Goal: Task Accomplishment & Management: Use online tool/utility

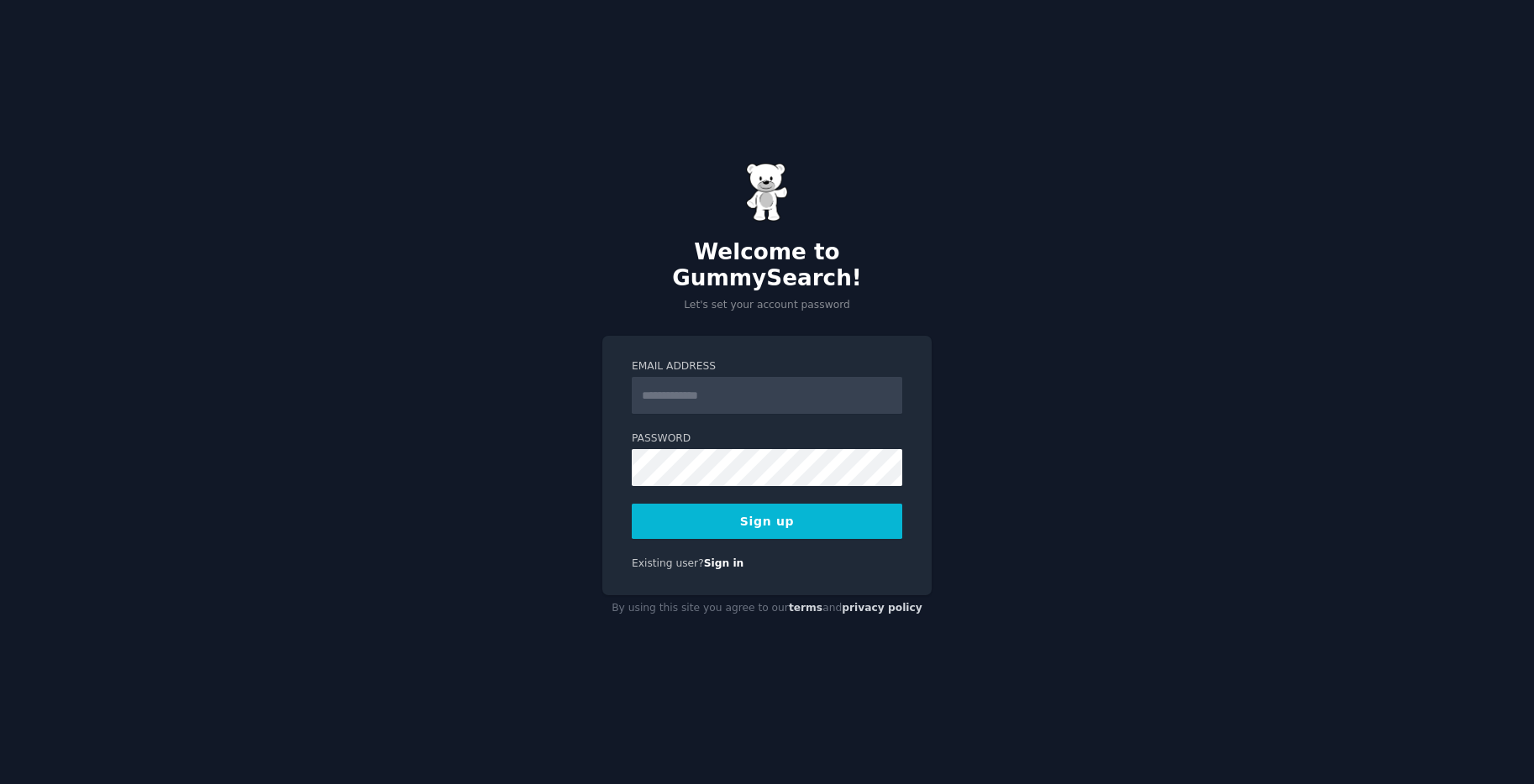
click at [738, 390] on input "Email Address" at bounding box center [767, 395] width 270 height 37
click at [590, 451] on div "Welcome to GummySearch! Let's set your account password Email Address Password …" at bounding box center [767, 392] width 1534 height 784
click at [793, 403] on form "Email Address Password 8 or more characters Alphanumeric characters No common p…" at bounding box center [767, 449] width 270 height 179
click at [791, 390] on input "Email Address" at bounding box center [767, 395] width 270 height 37
type input "**********"
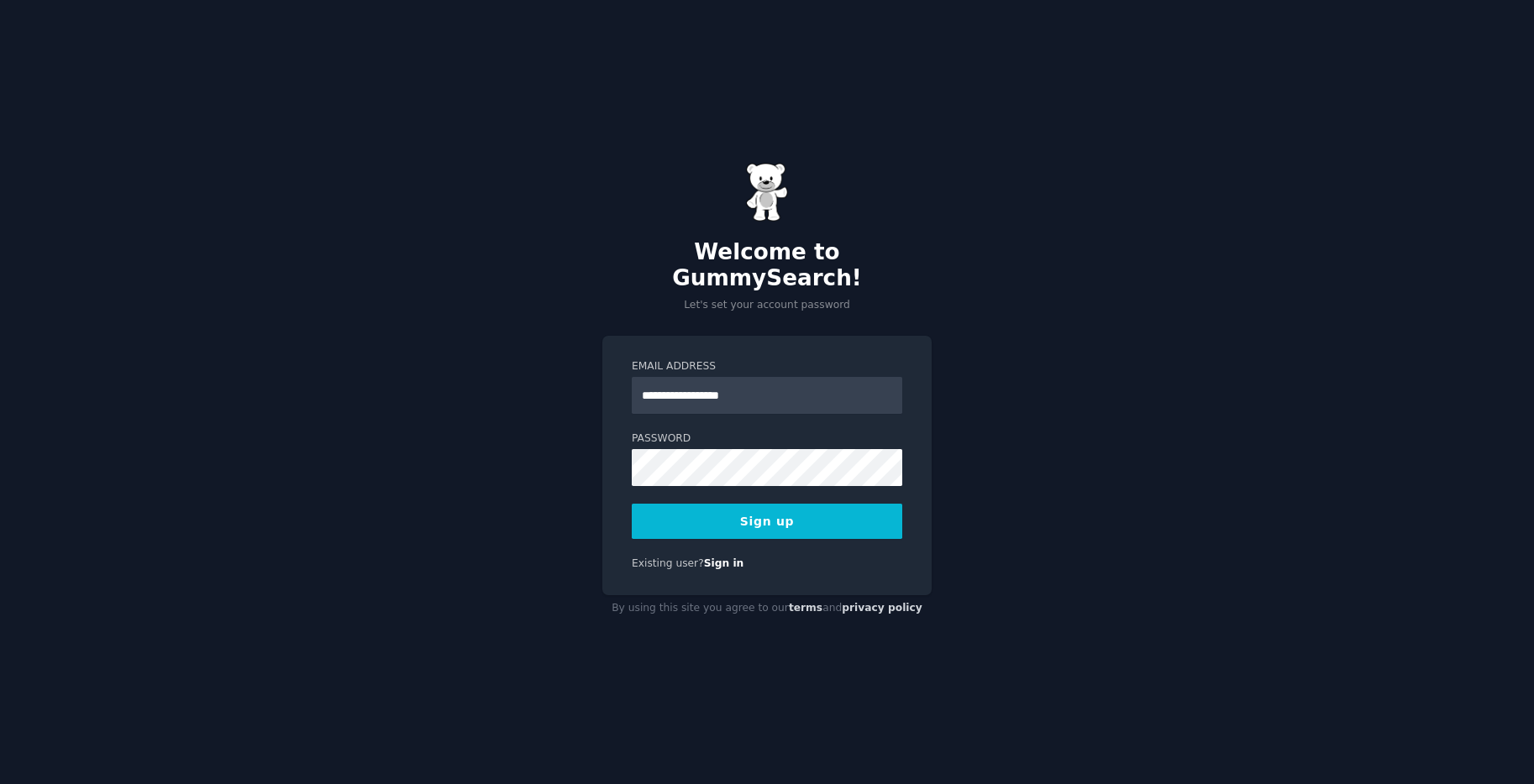
click at [759, 504] on button "Sign up" at bounding box center [767, 521] width 270 height 35
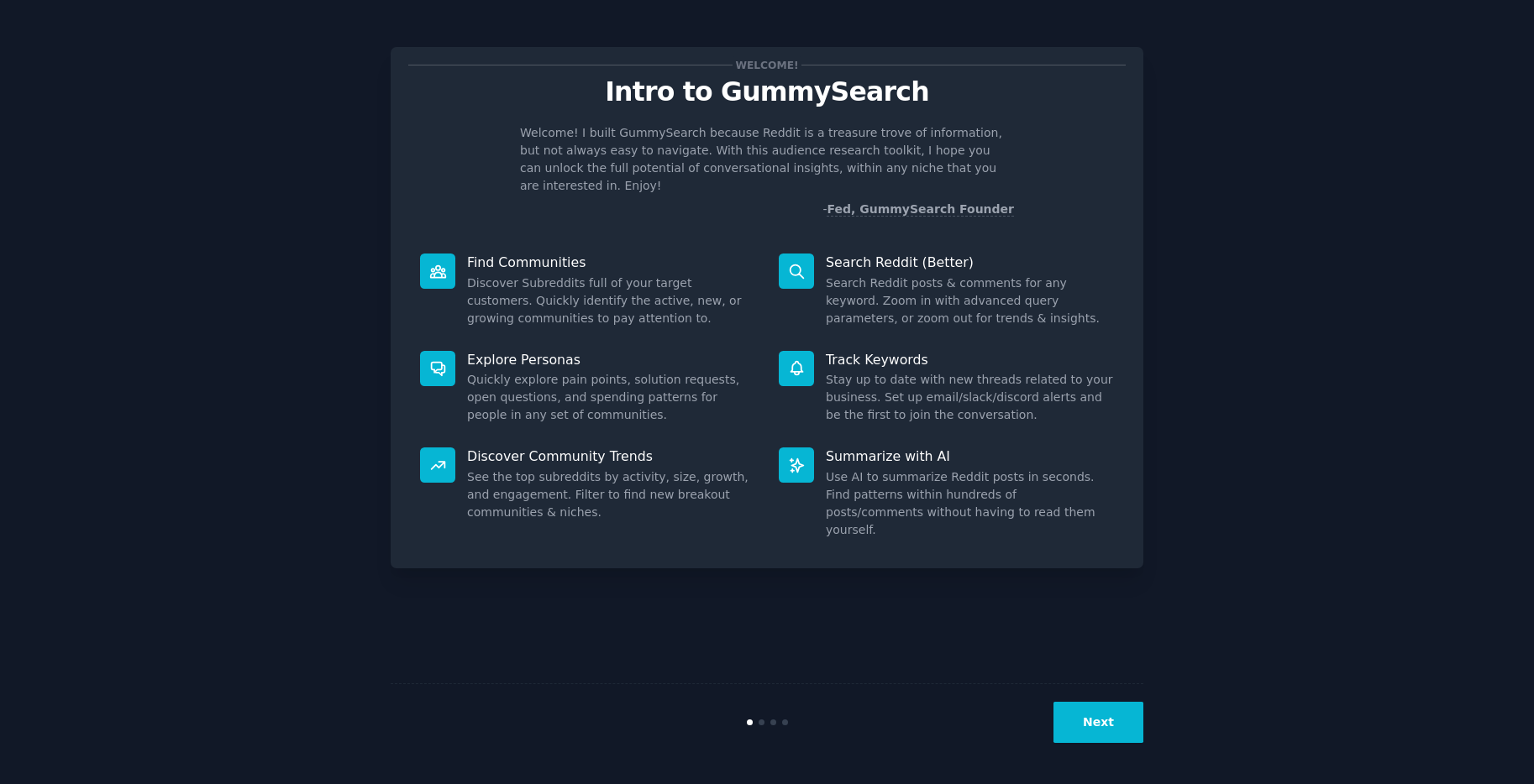
click at [1107, 717] on button "Next" at bounding box center [1098, 722] width 90 height 41
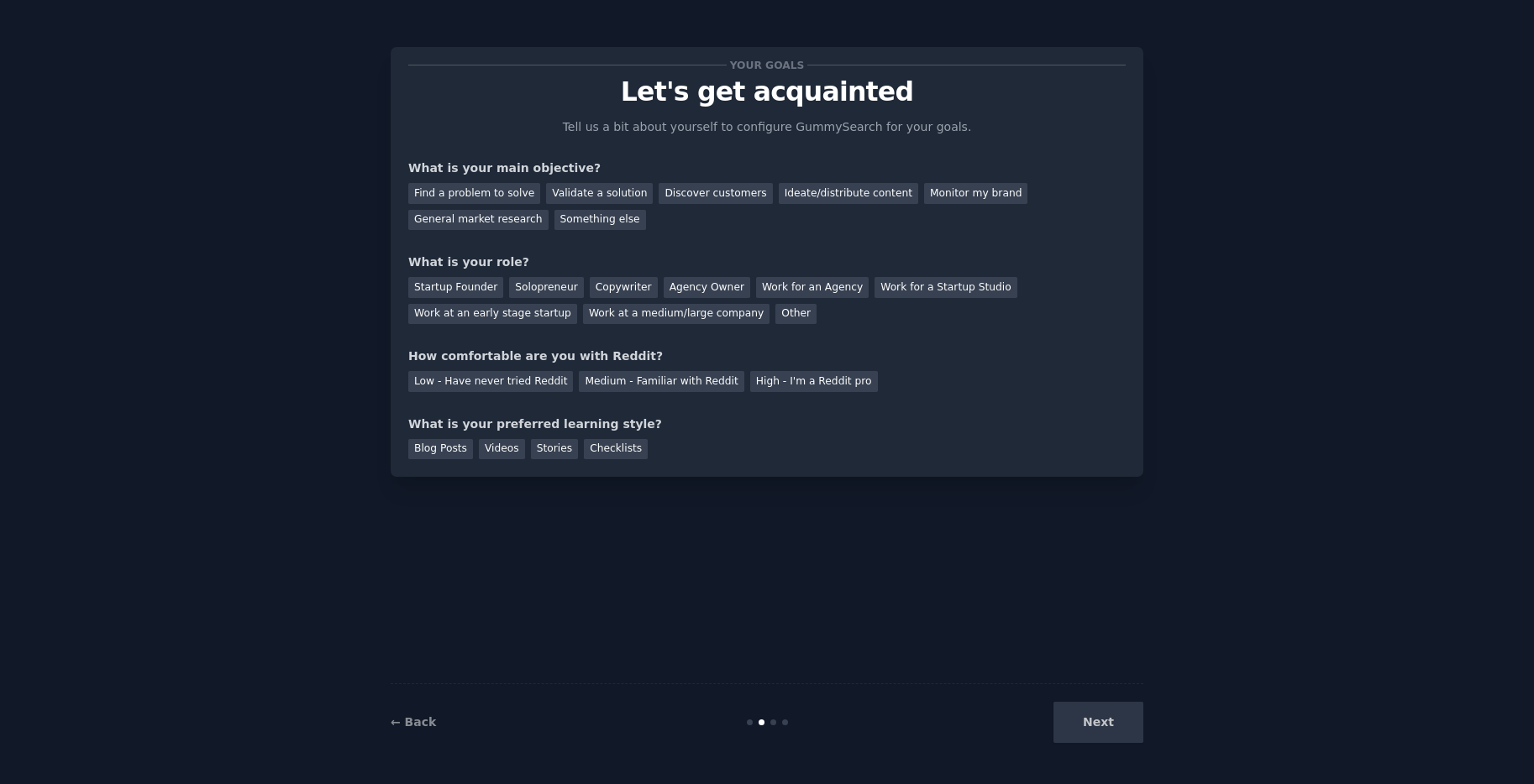
click at [1102, 737] on div "Next" at bounding box center [1017, 722] width 251 height 41
click at [463, 197] on div "Find a problem to solve" at bounding box center [474, 193] width 132 height 21
click at [452, 283] on div "Startup Founder" at bounding box center [455, 287] width 95 height 21
click at [779, 381] on div "High - I'm a Reddit pro" at bounding box center [814, 381] width 128 height 21
click at [429, 455] on div "Blog Posts" at bounding box center [441, 449] width 64 height 21
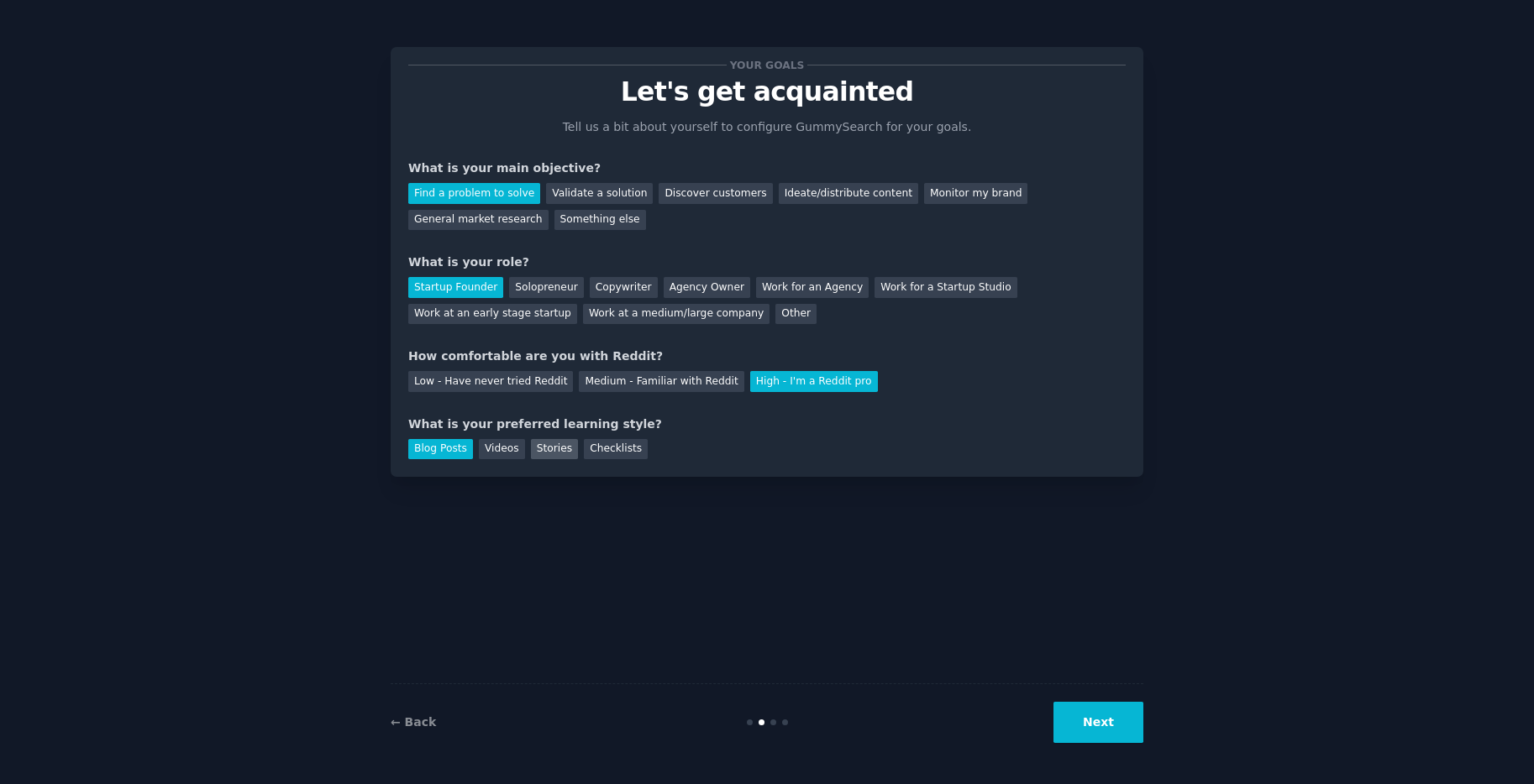
click at [556, 451] on div "Stories" at bounding box center [554, 449] width 47 height 21
click at [453, 452] on div "Blog Posts" at bounding box center [441, 449] width 64 height 21
click at [1099, 729] on button "Next" at bounding box center [1098, 722] width 90 height 41
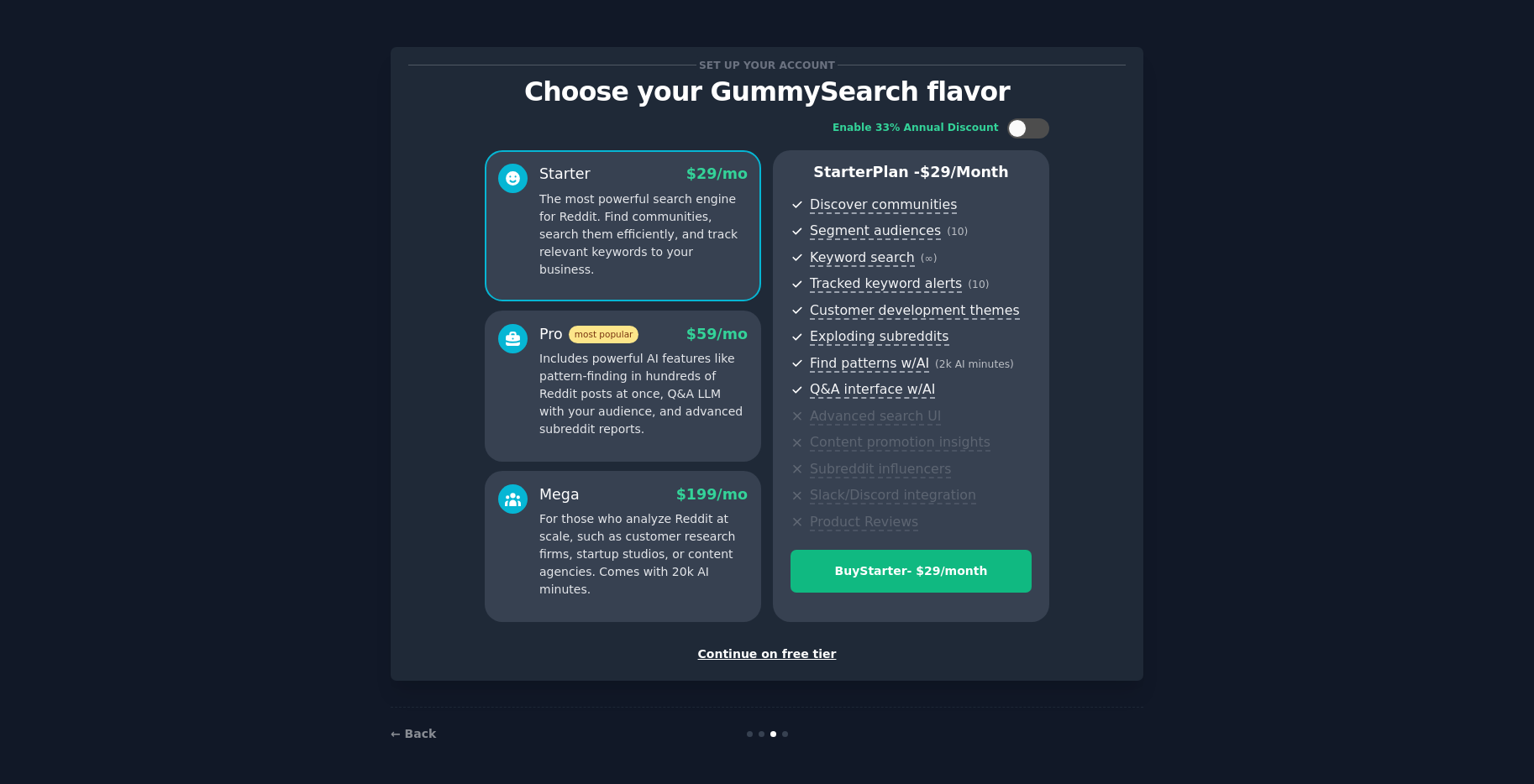
click at [775, 662] on div "Continue on free tier" at bounding box center [767, 653] width 717 height 17
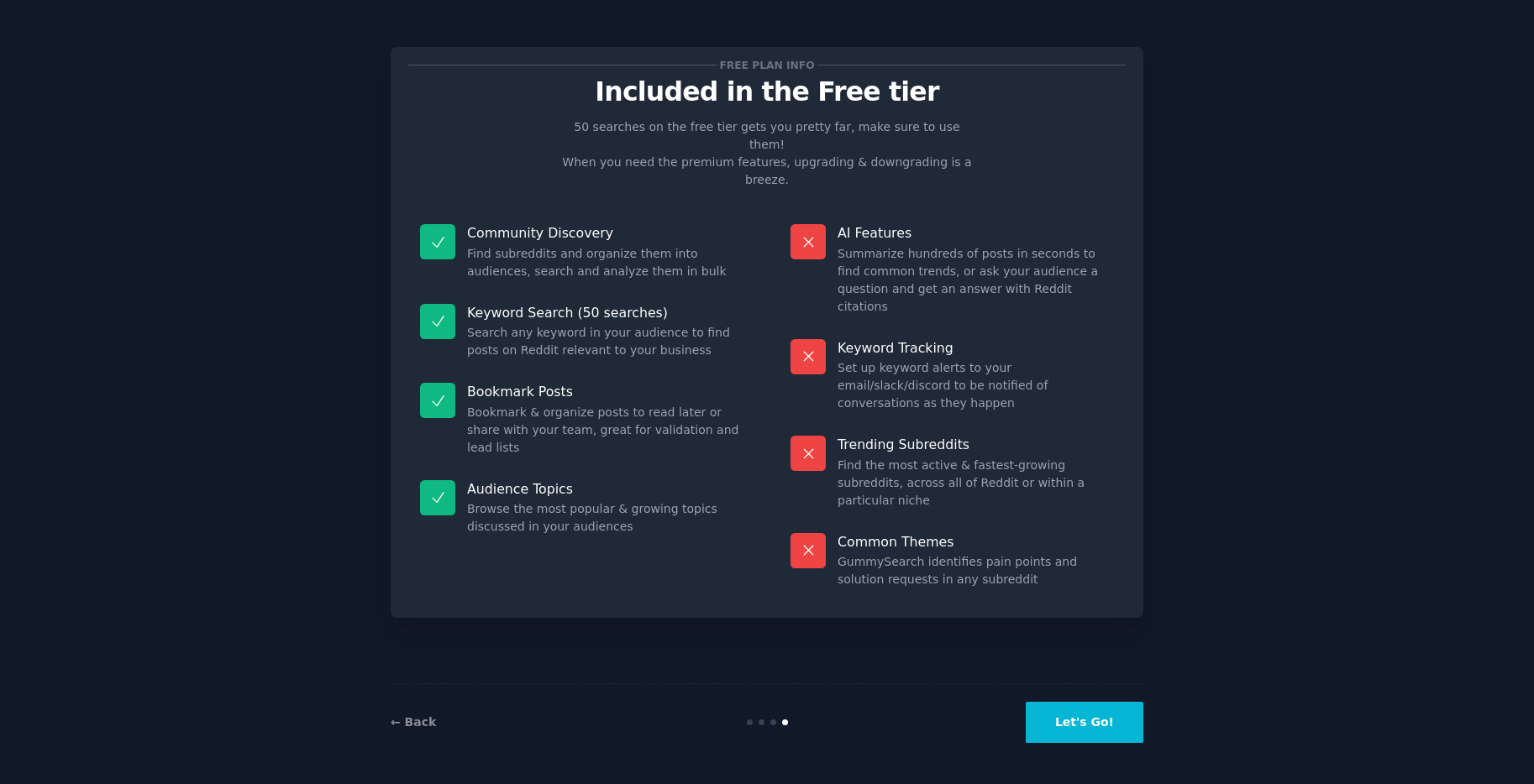
click at [1082, 727] on button "Let's Go!" at bounding box center [1084, 722] width 118 height 41
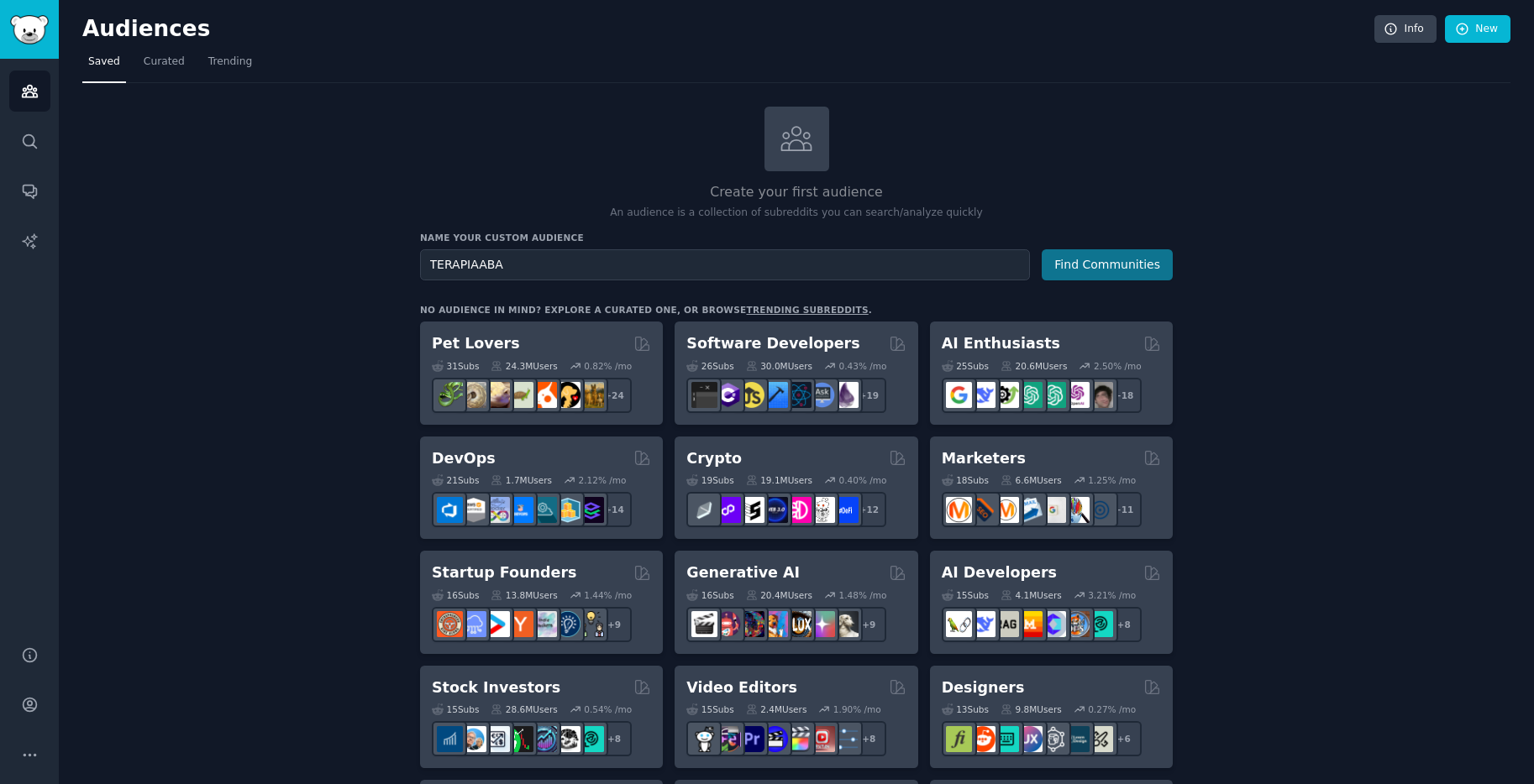
type input "TERAPIAABA"
click at [1142, 265] on button "Find Communities" at bounding box center [1107, 265] width 131 height 31
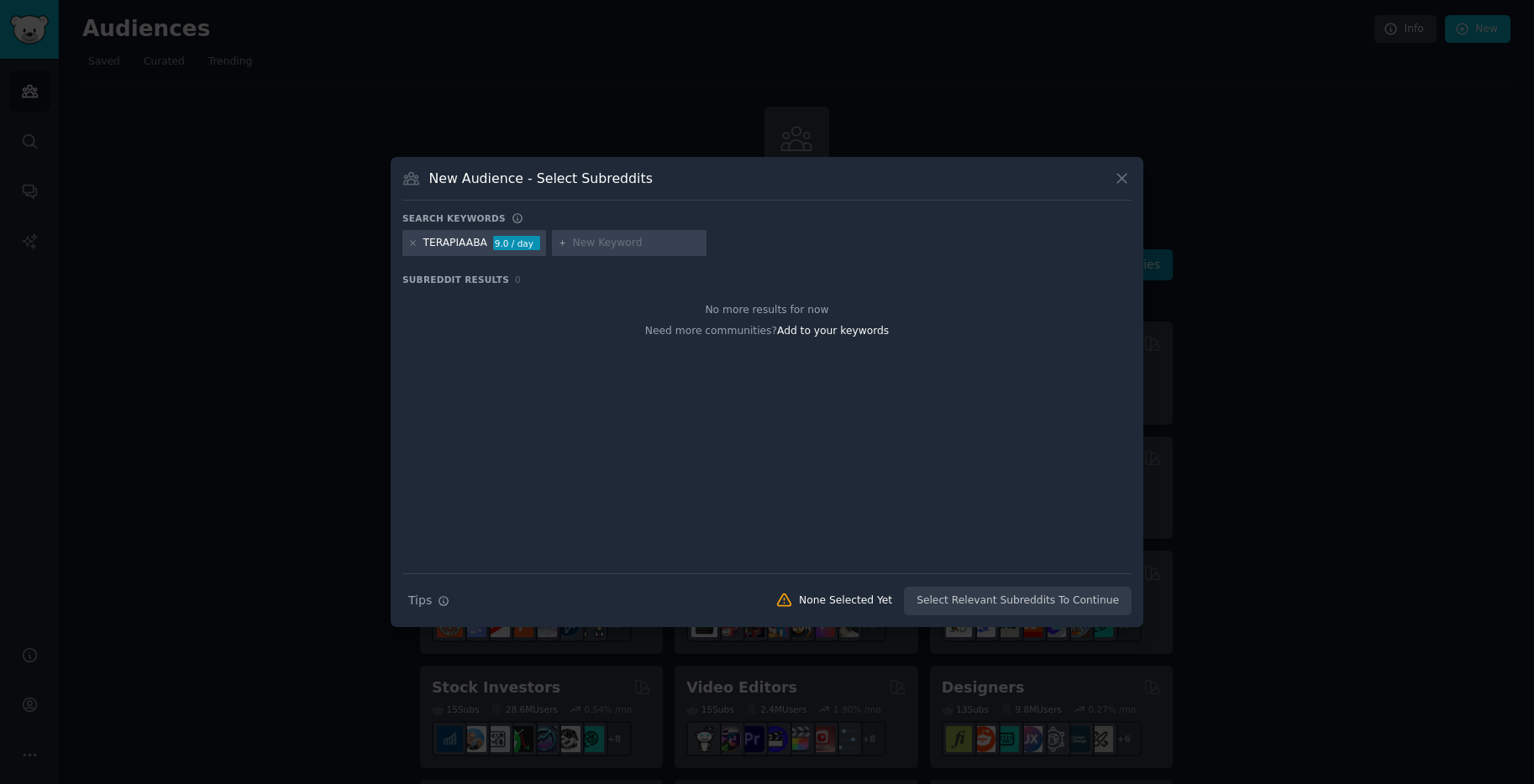
click at [460, 247] on div "TERAPIAABA" at bounding box center [455, 244] width 64 height 15
click at [465, 243] on div "TERAPIAABA" at bounding box center [455, 244] width 64 height 15
click at [404, 239] on div "TERAPIAABA 9.0 / day" at bounding box center [475, 243] width 143 height 27
click at [409, 244] on icon at bounding box center [413, 243] width 9 height 9
click at [1121, 179] on icon at bounding box center [1121, 178] width 17 height 17
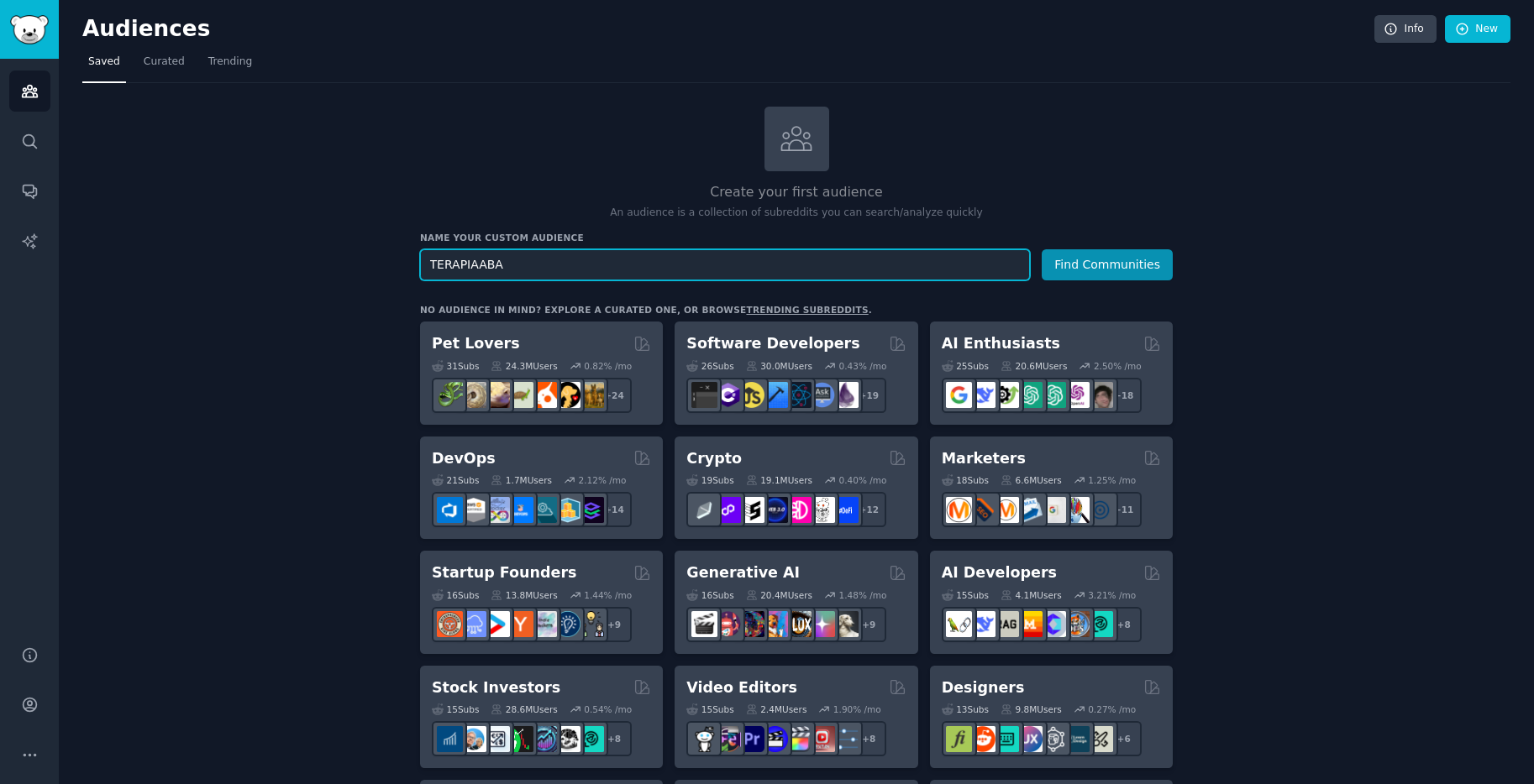
click at [480, 267] on input "TERAPIAABA" at bounding box center [725, 265] width 610 height 31
click at [474, 265] on input "TERAPIAABA" at bounding box center [725, 265] width 610 height 31
type input "TERAPIA ABA"
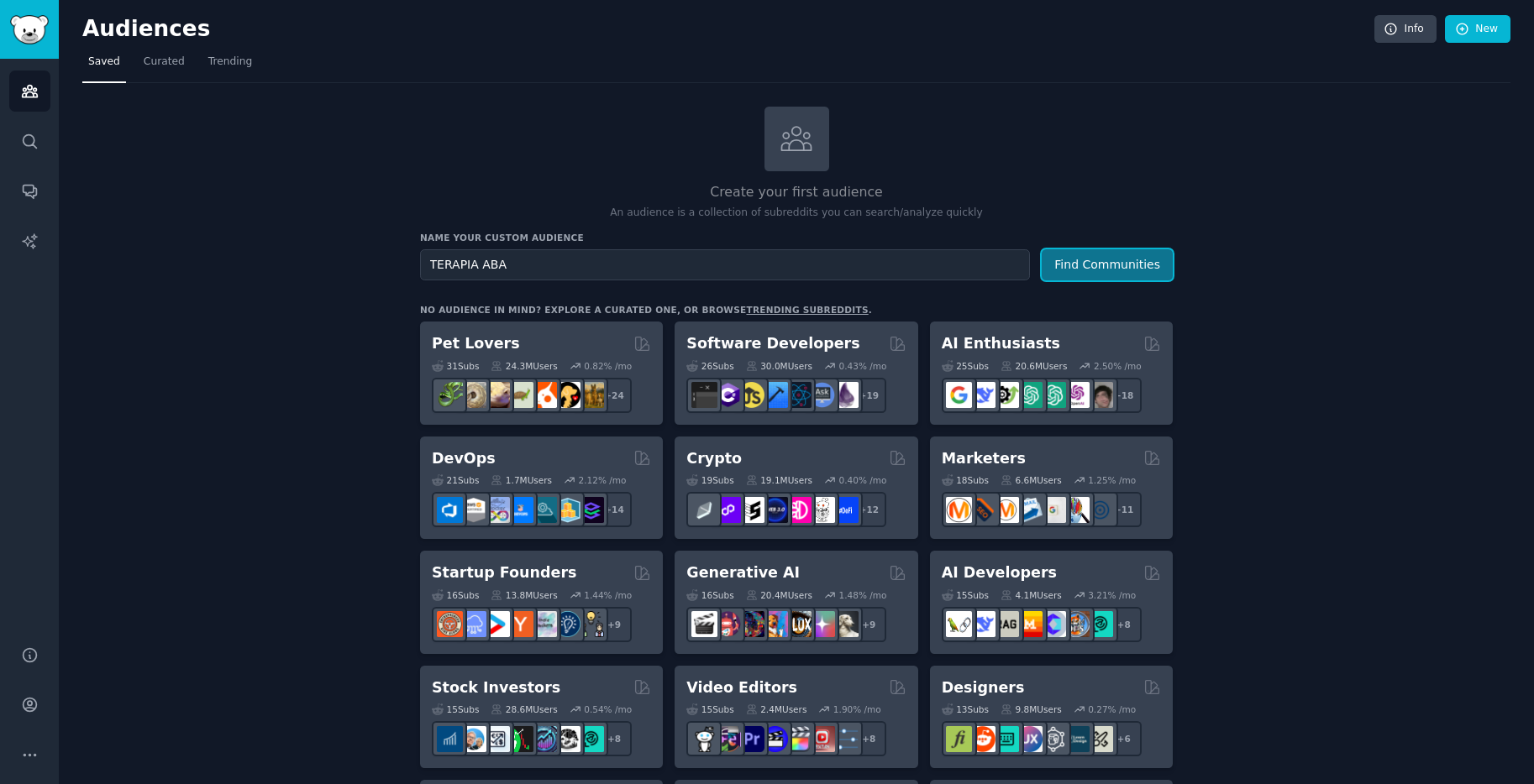
click at [1101, 277] on button "Find Communities" at bounding box center [1107, 265] width 131 height 31
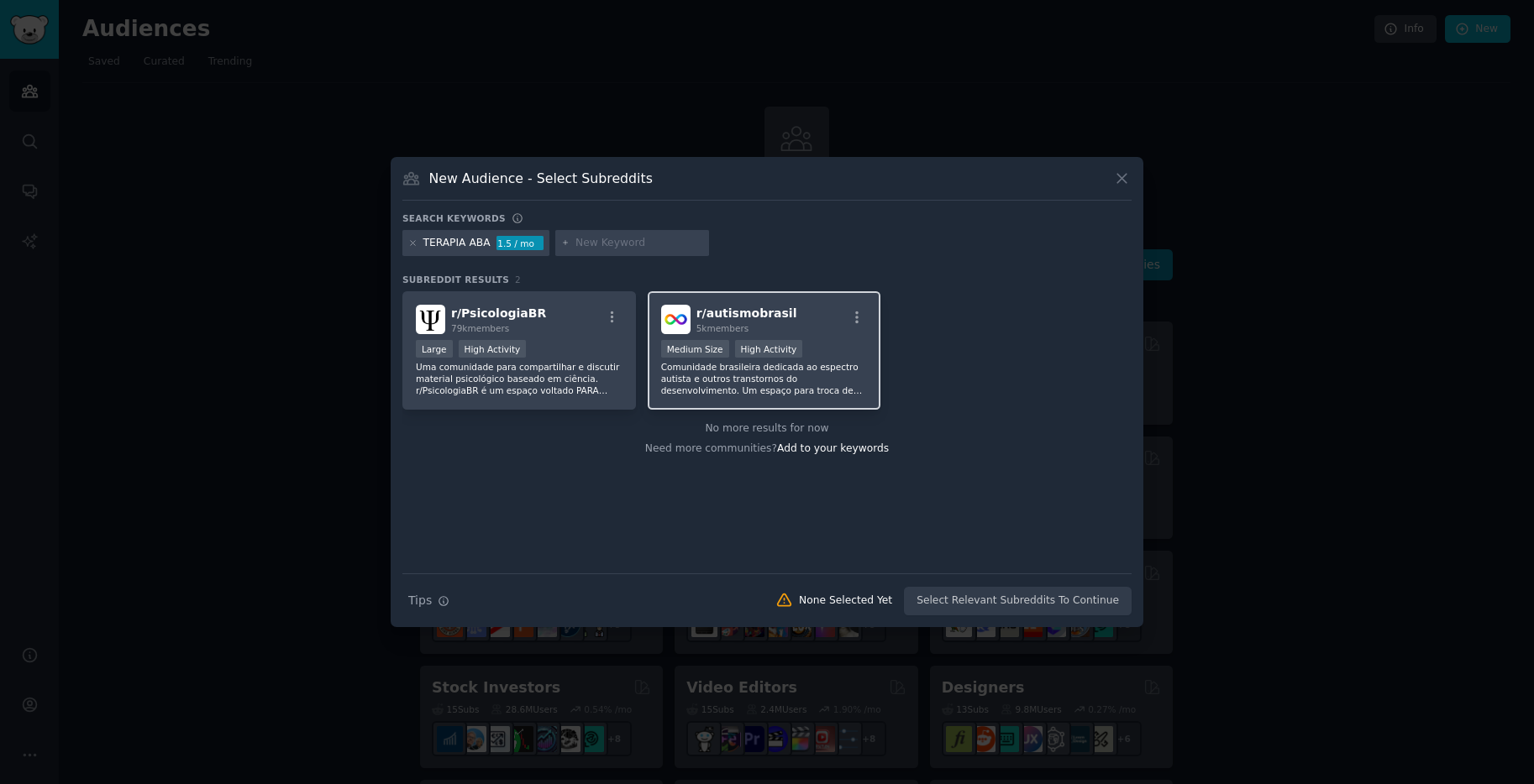
click at [801, 331] on div "r/ autismobrasil 5k members" at bounding box center [764, 320] width 207 height 29
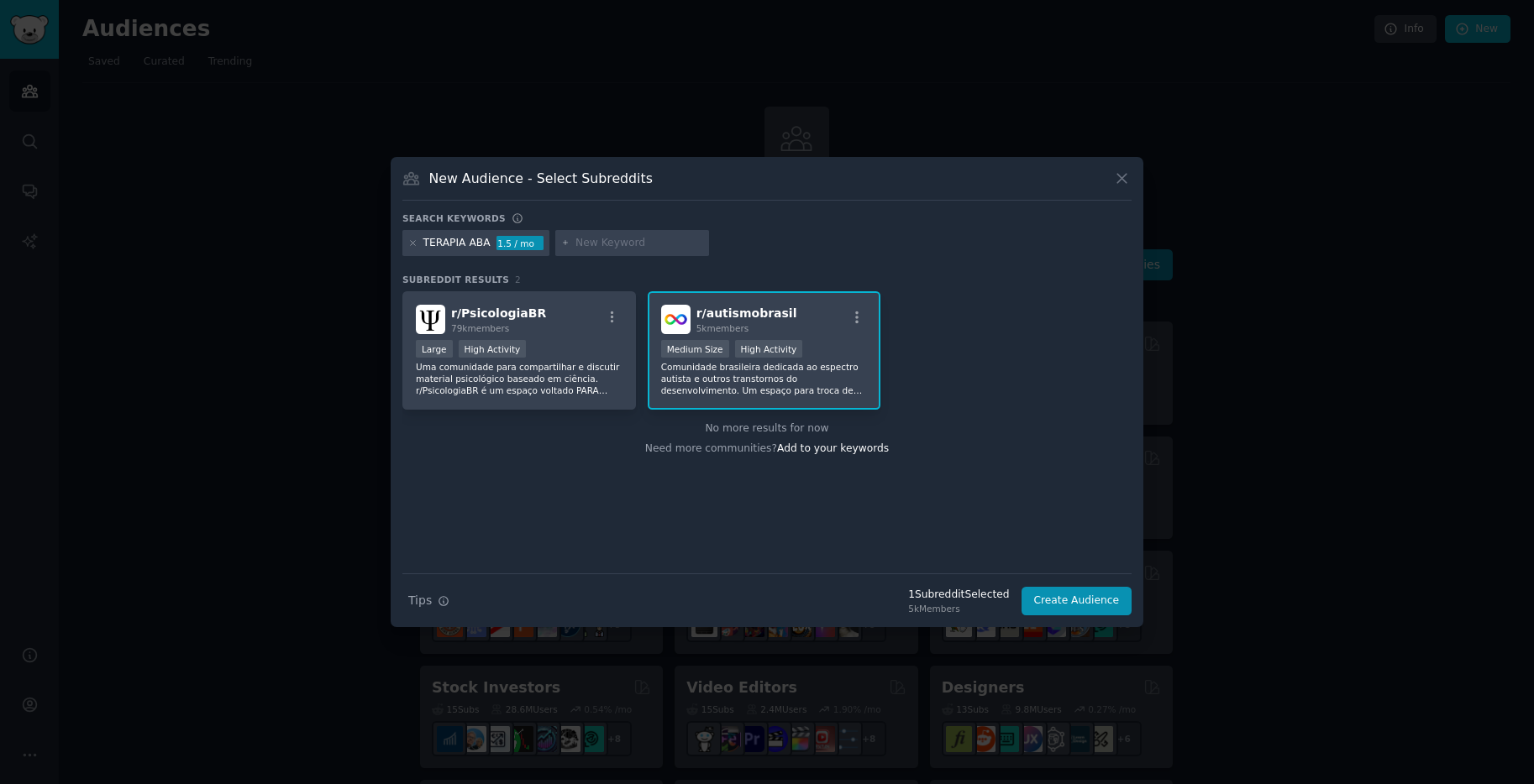
click at [1112, 618] on div "New Audience - Select Subreddits Search keywords TERAPIA ABA 1.5 / mo Subreddit…" at bounding box center [767, 392] width 752 height 471
click at [1112, 597] on button "Create Audience" at bounding box center [1077, 601] width 111 height 28
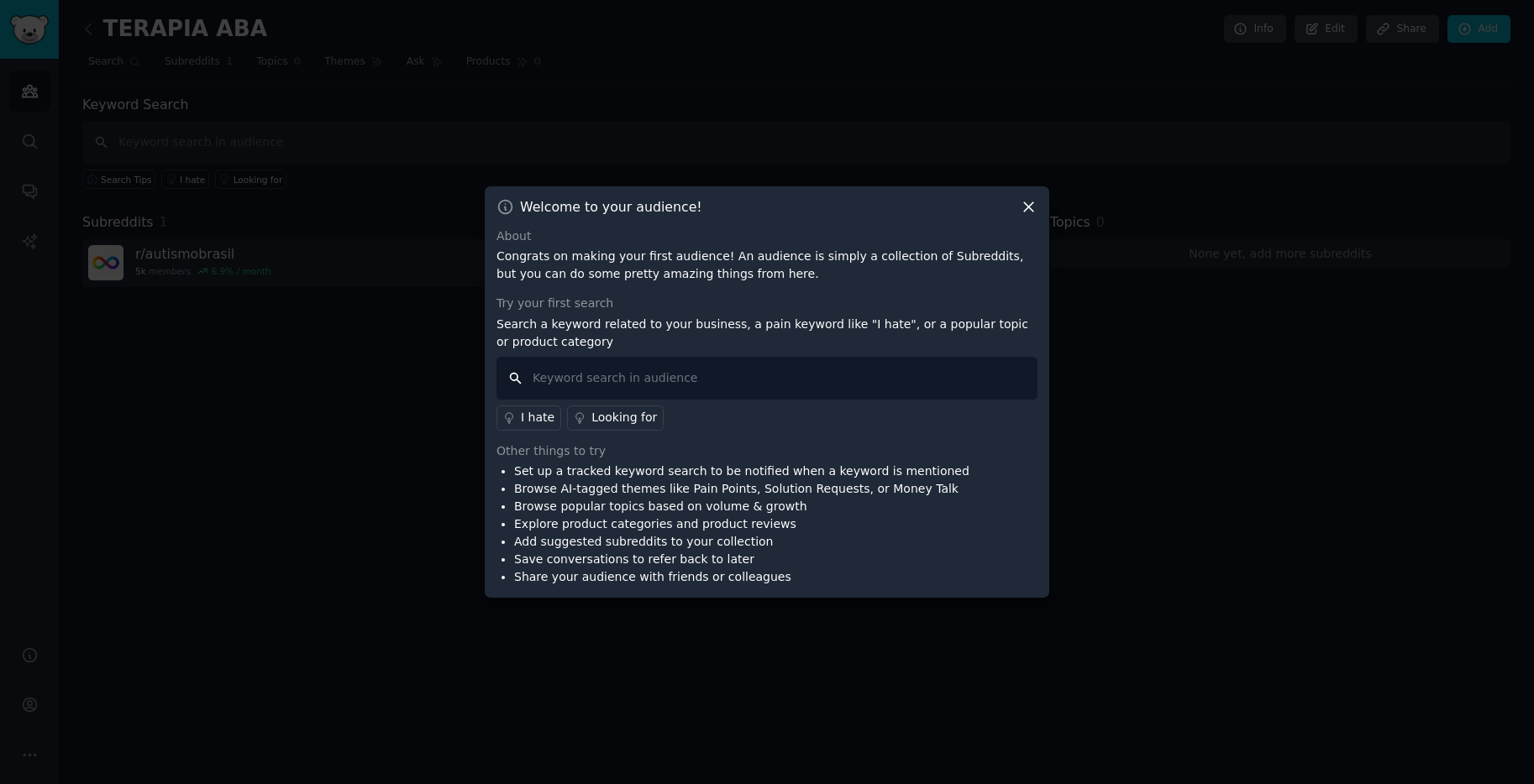
click at [679, 372] on input "text" at bounding box center [767, 378] width 541 height 43
type input "aba terapia"
click at [630, 426] on div "Looking for" at bounding box center [624, 417] width 65 height 17
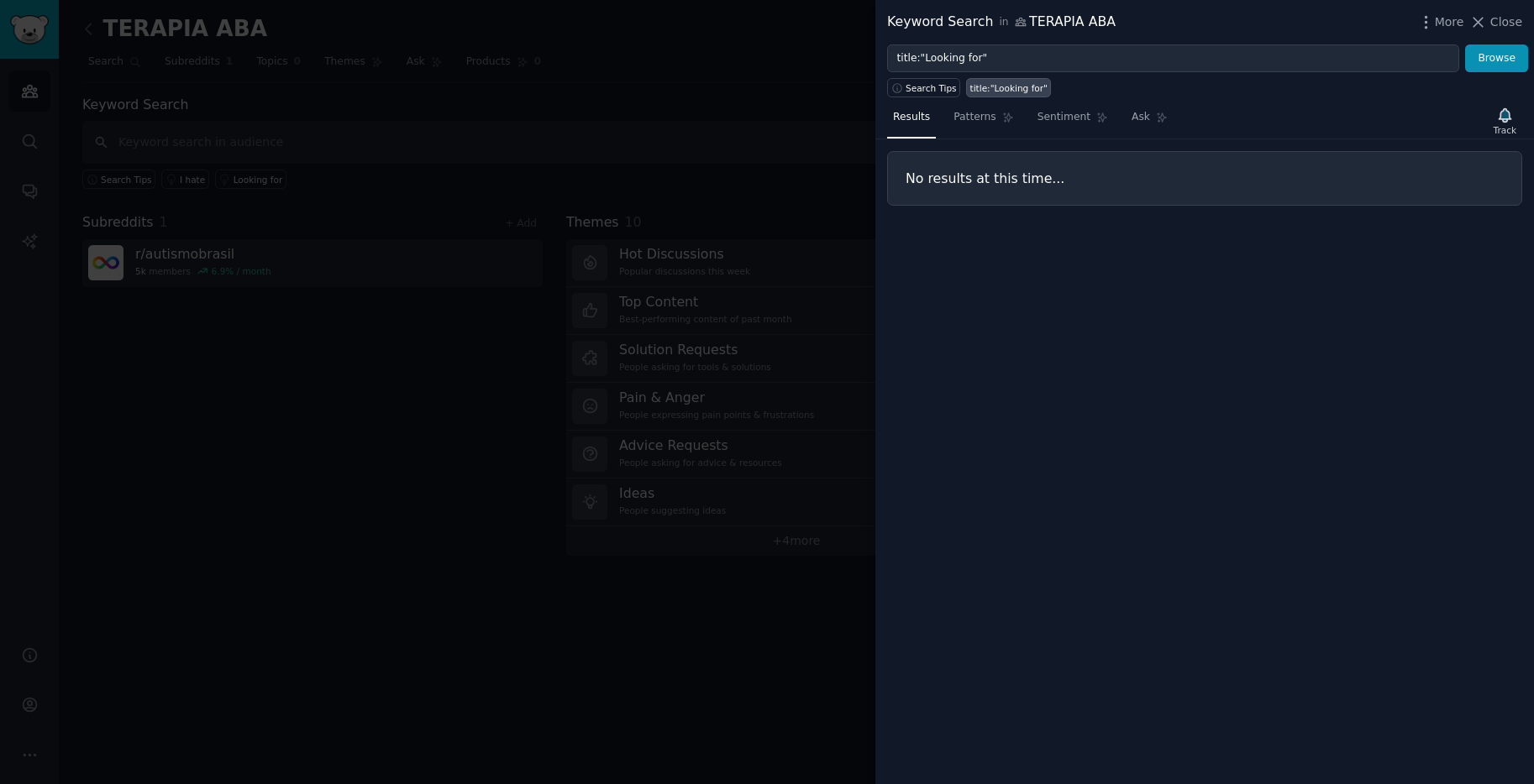
click at [840, 381] on div at bounding box center [767, 392] width 1534 height 784
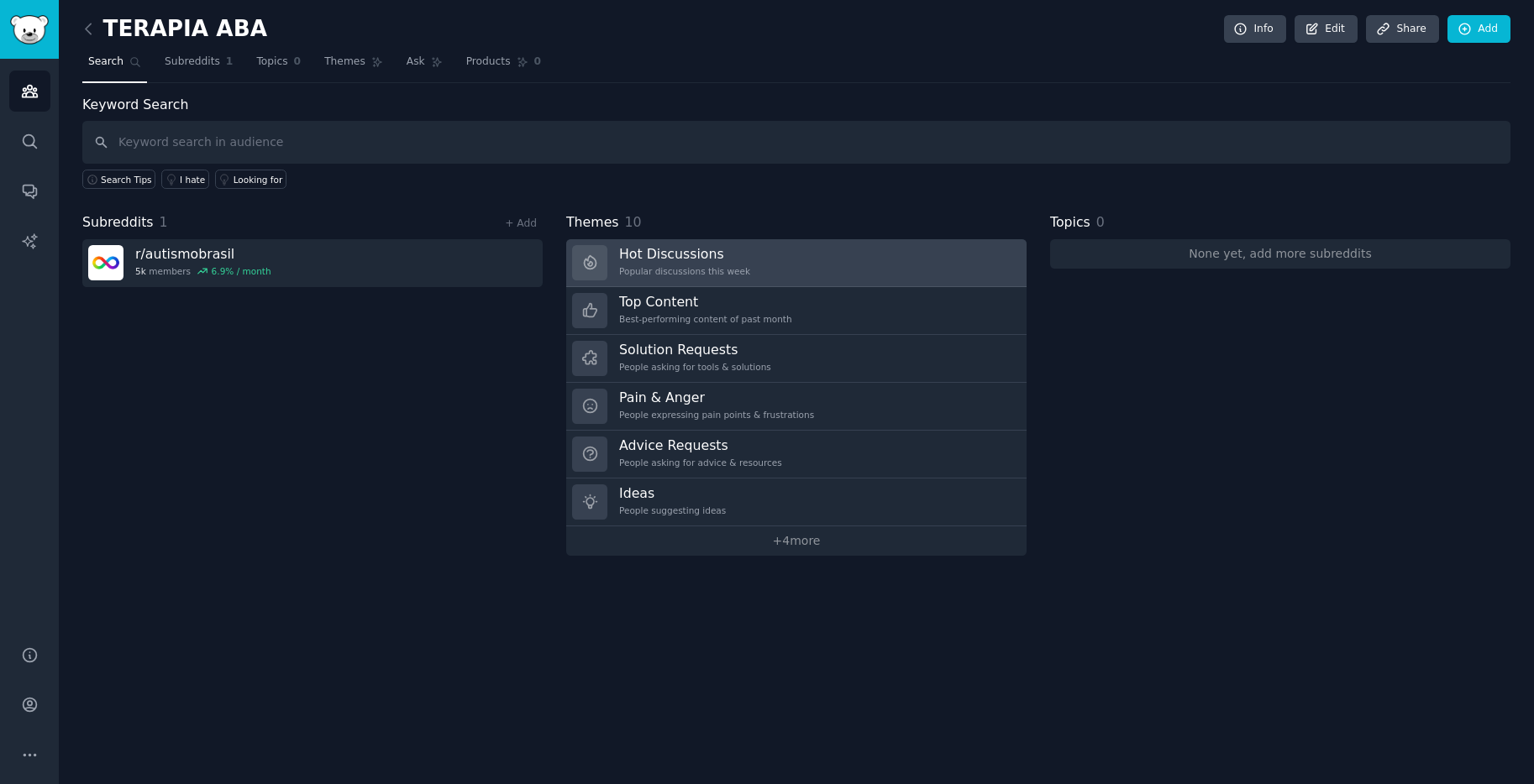
click at [755, 273] on link "Hot Discussions Popular discussions this week" at bounding box center [796, 263] width 461 height 48
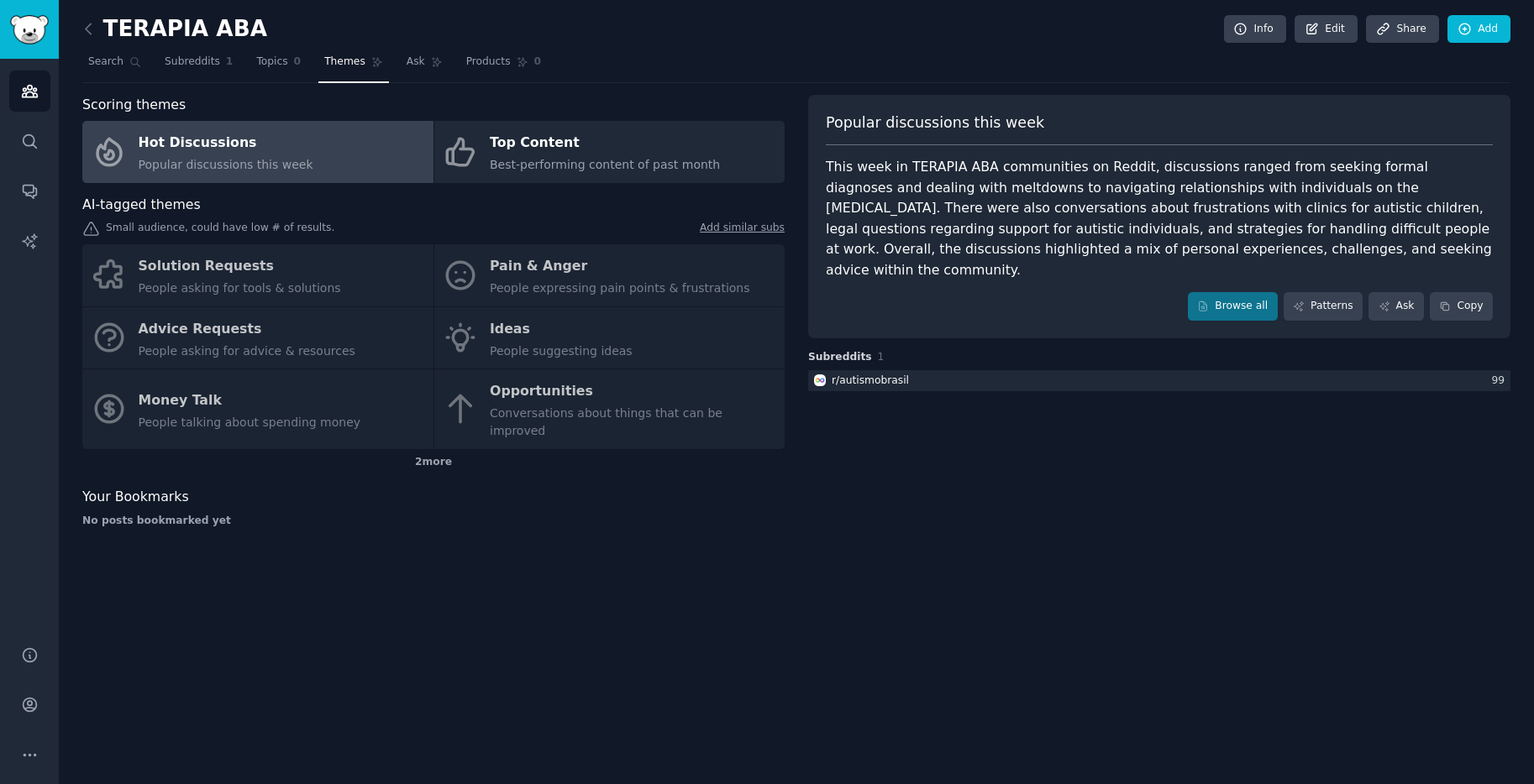
click at [386, 228] on div "Small audience, could have low # of results. Add similar subs" at bounding box center [434, 229] width 703 height 17
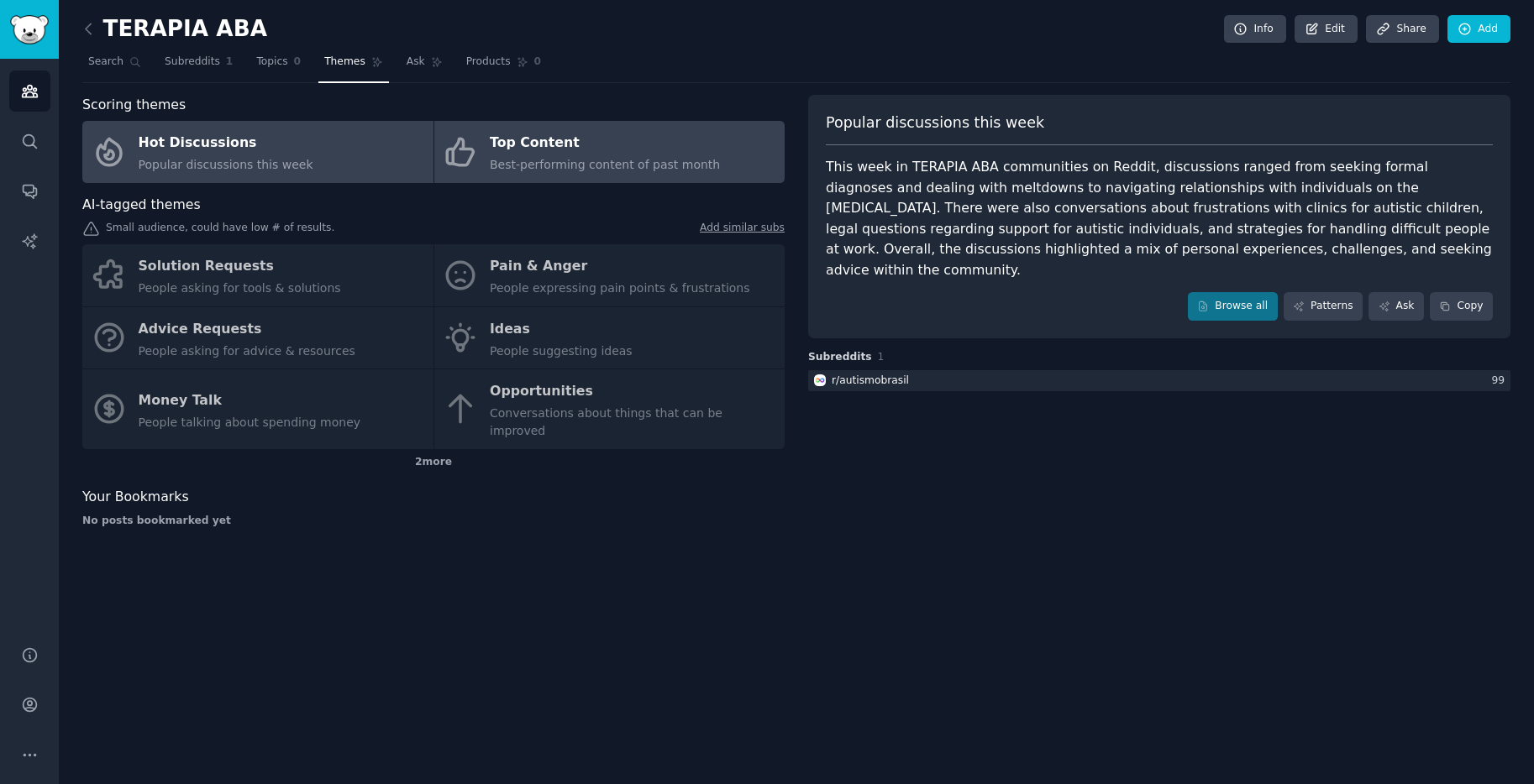
click at [591, 162] on span "Best-performing content of past month" at bounding box center [605, 165] width 230 height 14
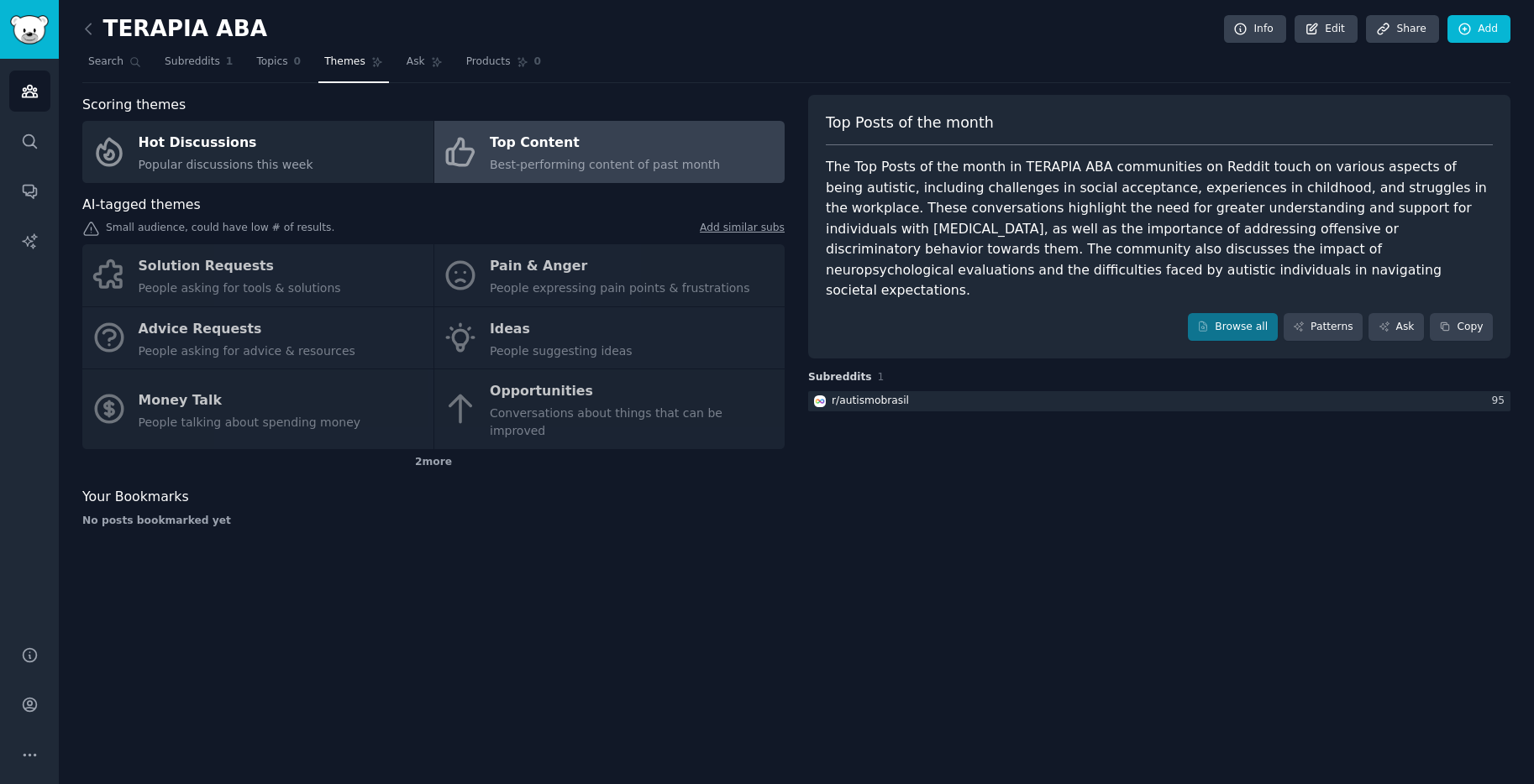
click at [958, 370] on div "Subreddits [STREET_ADDRESS]" at bounding box center [1160, 392] width 703 height 44
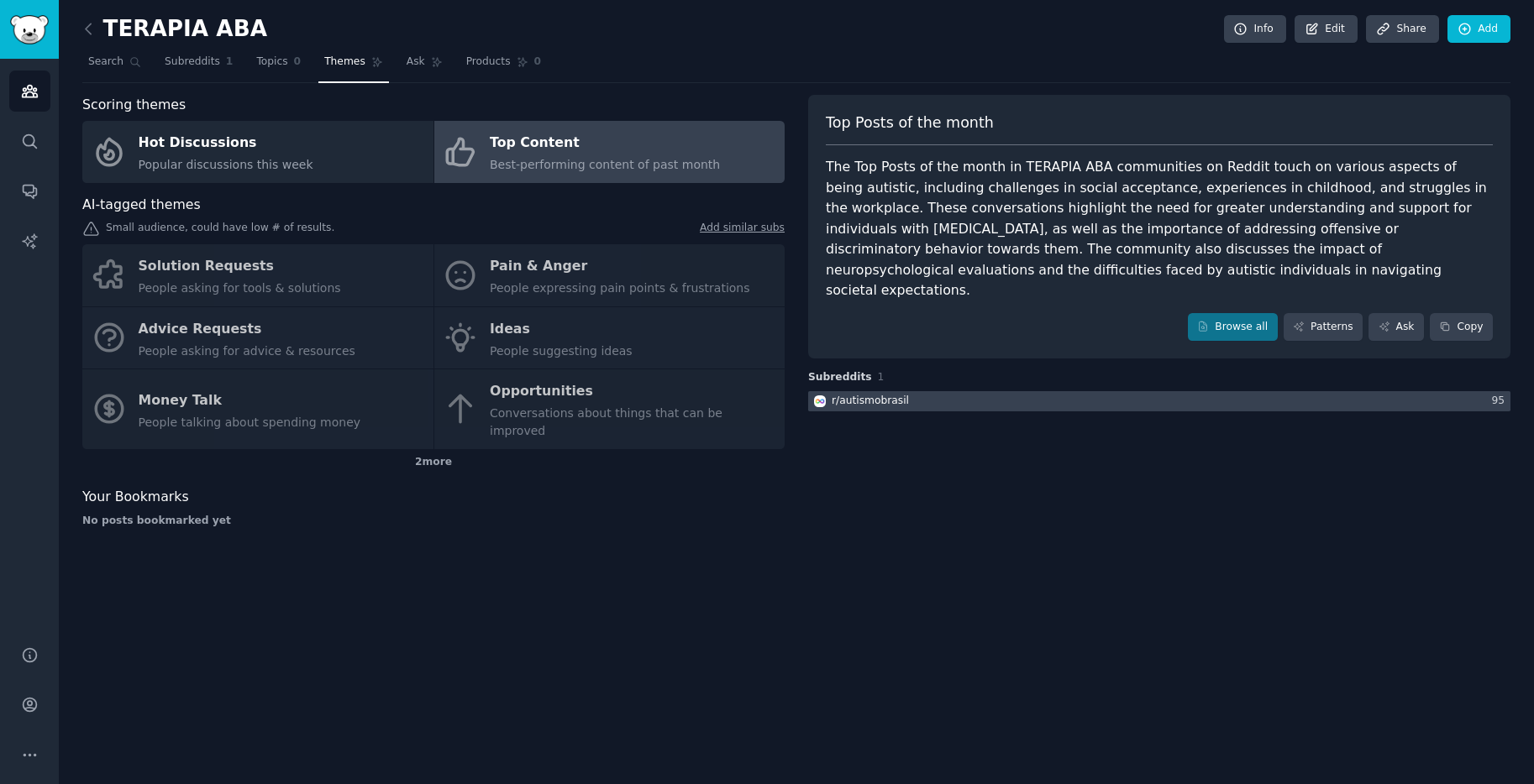
click at [946, 392] on div at bounding box center [1160, 402] width 703 height 21
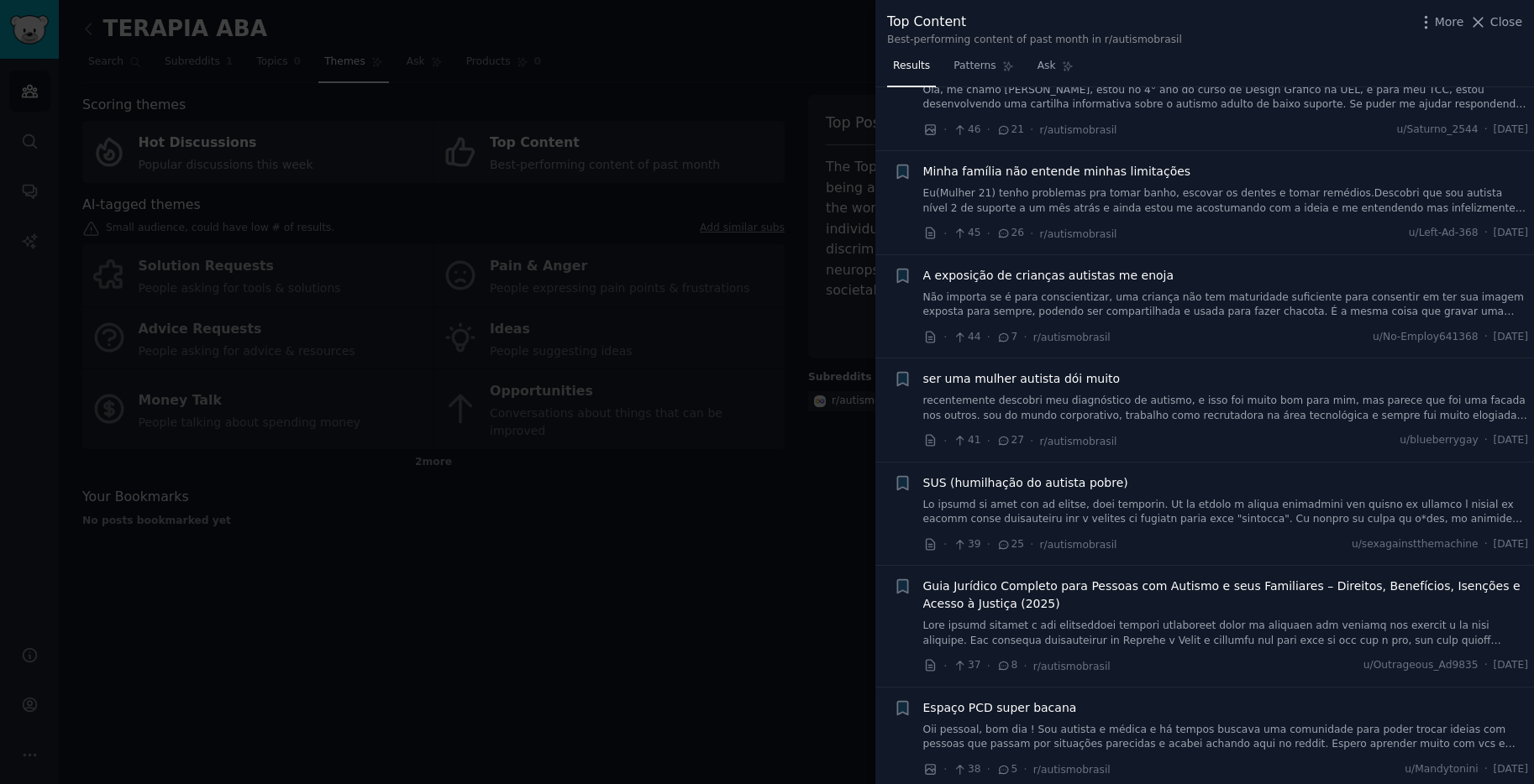
scroll to position [489, 0]
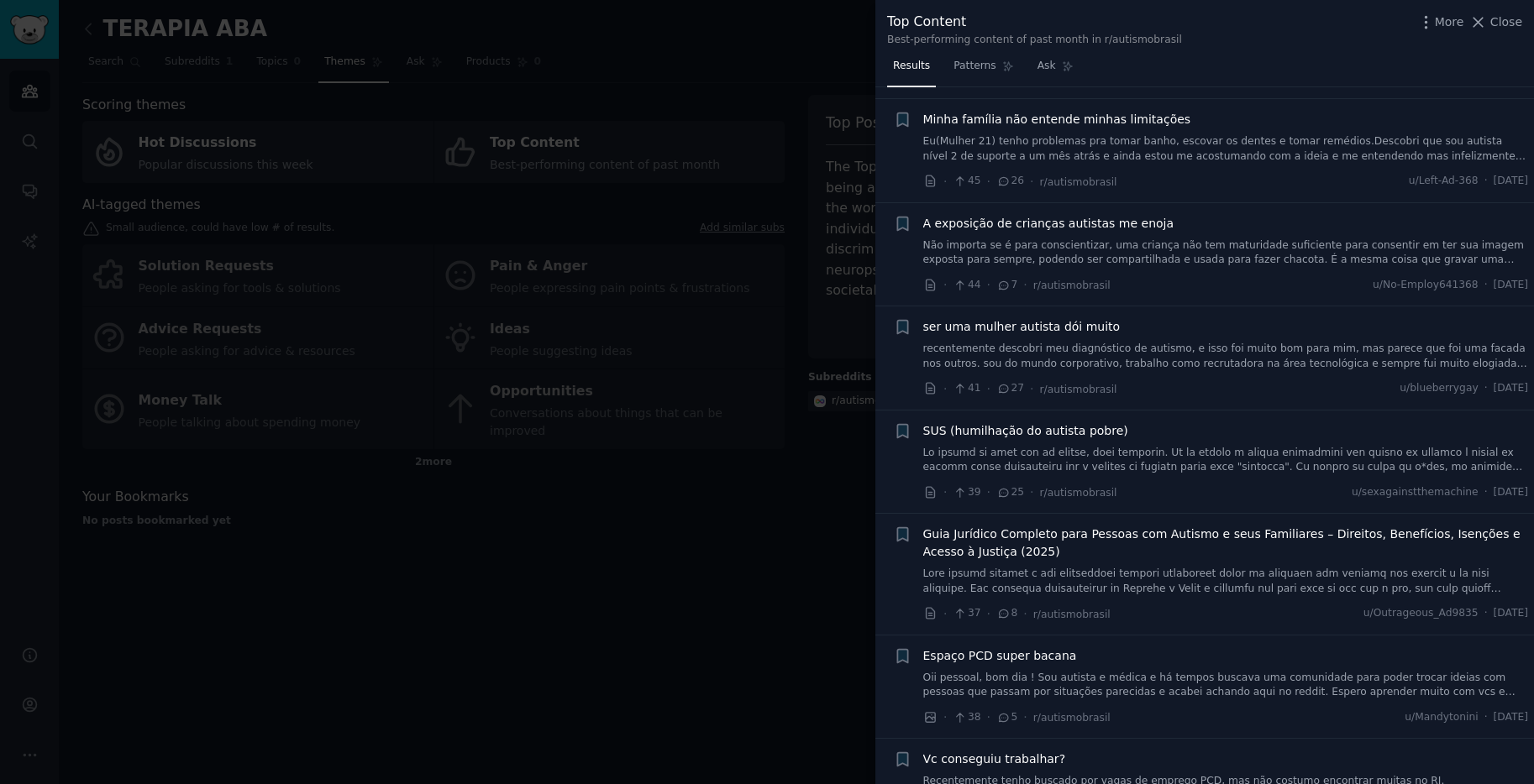
click at [711, 567] on div at bounding box center [767, 392] width 1534 height 784
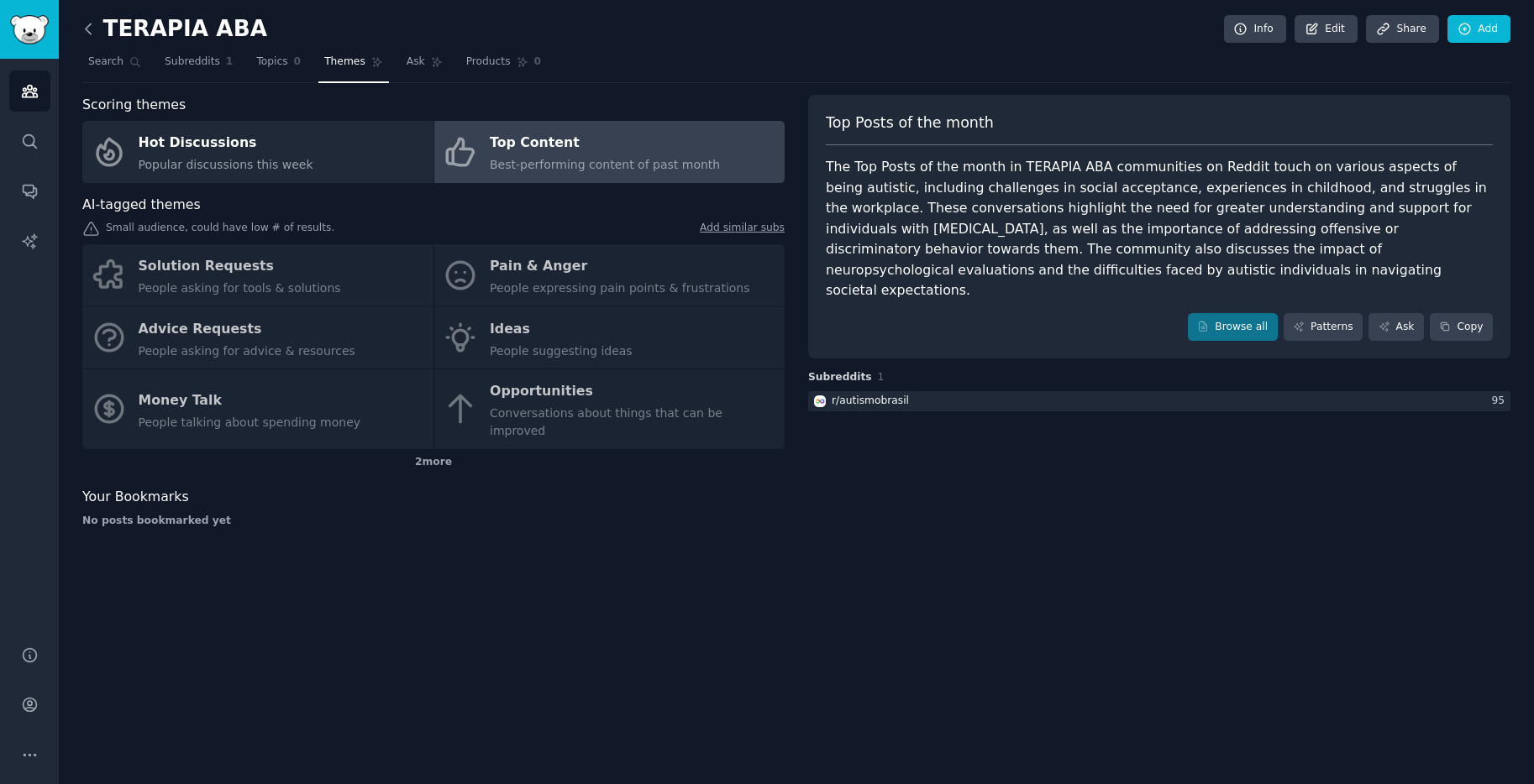
click at [83, 31] on icon at bounding box center [88, 28] width 17 height 17
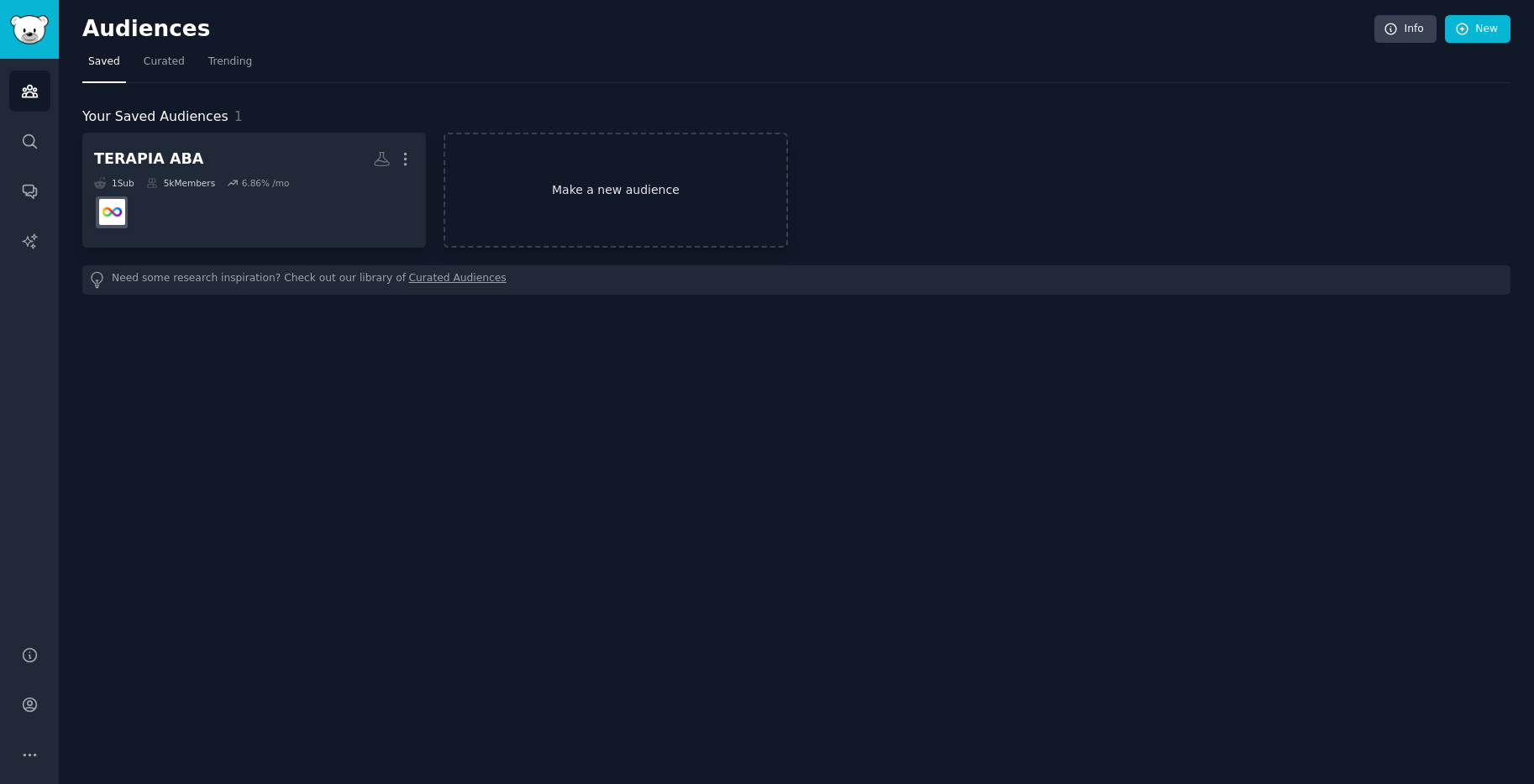
click at [540, 203] on link "Make a new audience" at bounding box center [615, 189] width 344 height 115
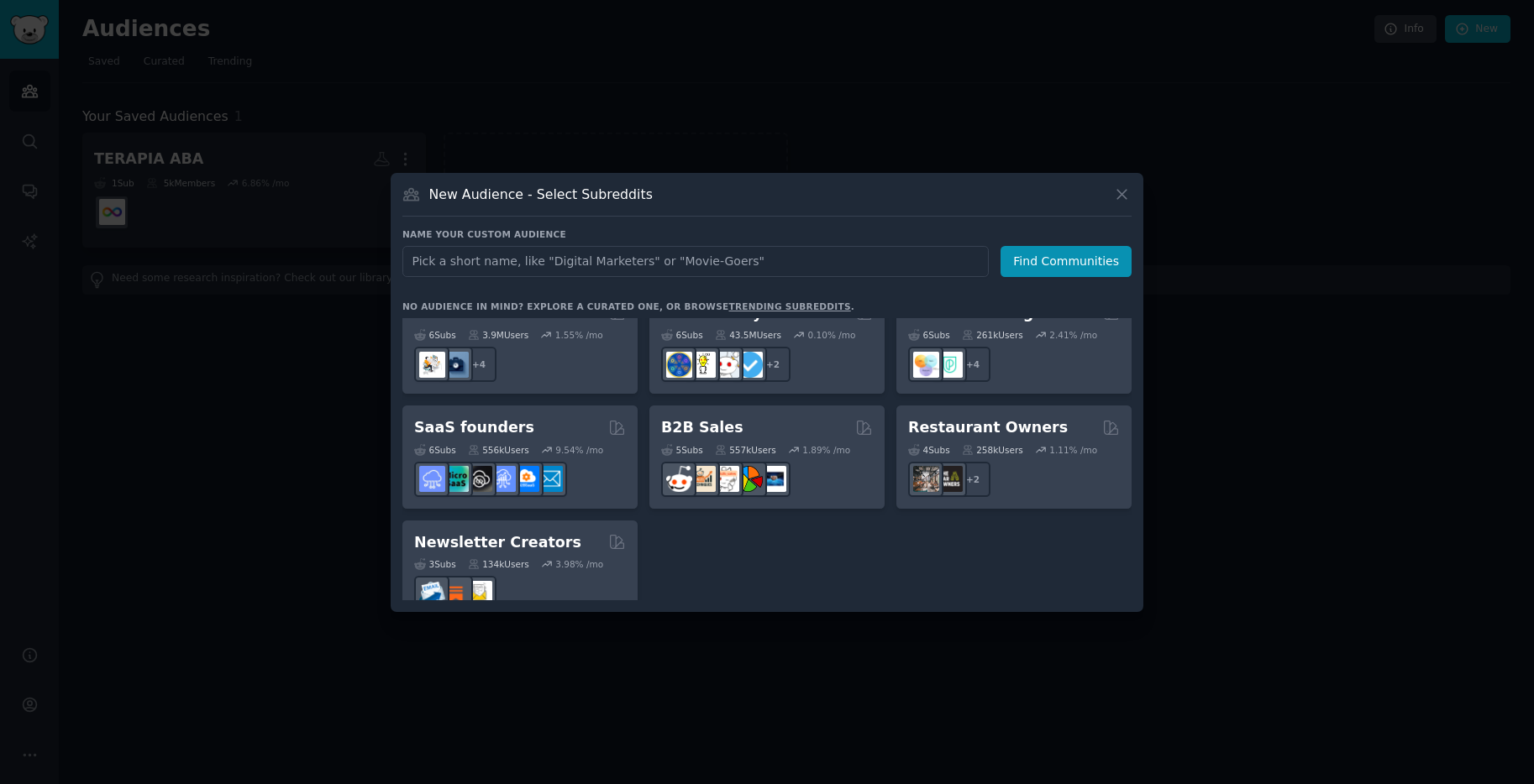
scroll to position [1311, 0]
